Goal: Navigation & Orientation: Find specific page/section

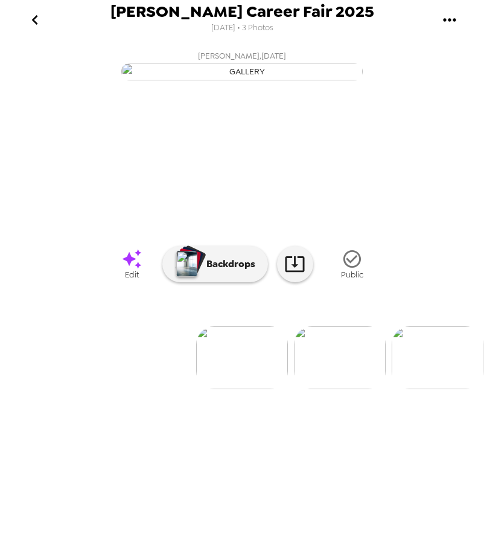
click at [48, 84] on button "Lesley Chavez , 09-24-2025" at bounding box center [242, 64] width 483 height 39
click at [63, 84] on button "Lesley Chavez , 09-24-2025" at bounding box center [242, 64] width 483 height 39
click at [112, 21] on div "Alfred Fall Career Fair 2025 9/4/2025 • 3 Photos" at bounding box center [242, 19] width 483 height 39
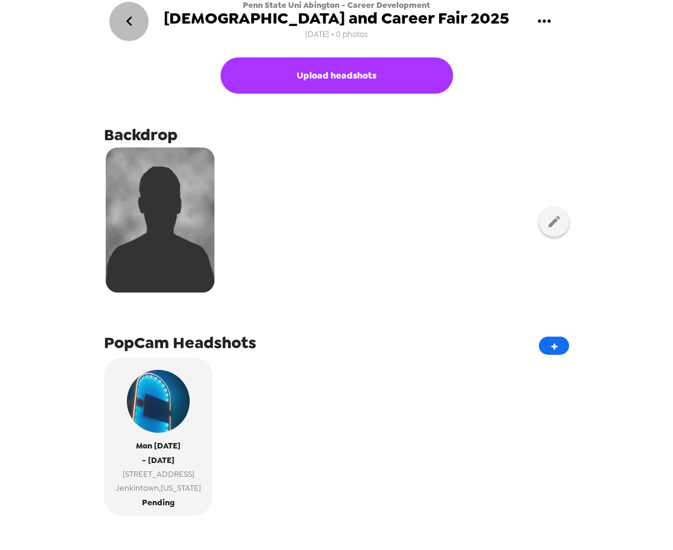
click at [135, 22] on icon "go back" at bounding box center [129, 20] width 19 height 19
